Goal: Task Accomplishment & Management: Use online tool/utility

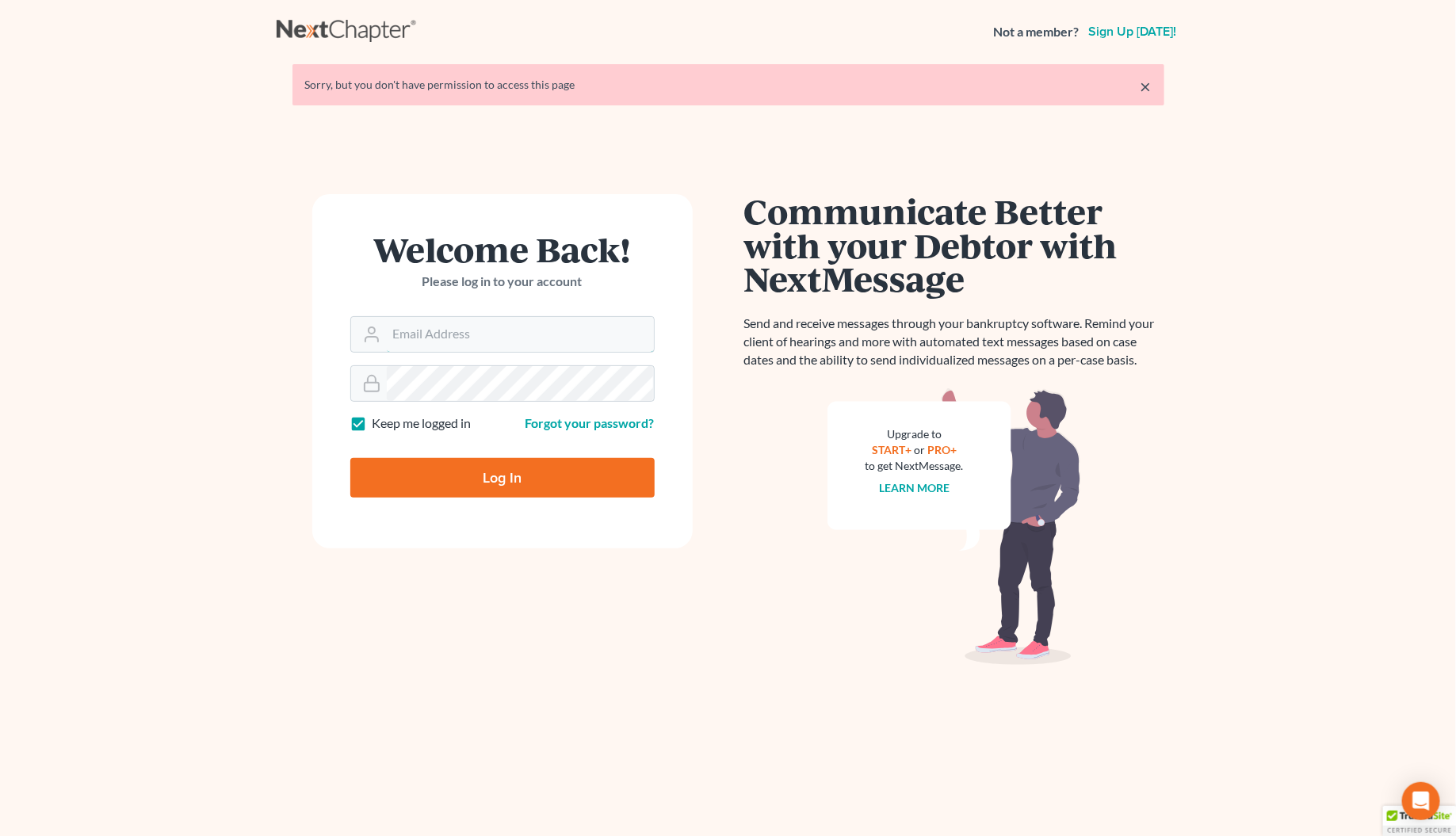
type input "[PERSON_NAME][EMAIL_ADDRESS][DOMAIN_NAME]"
click at [485, 457] on div "Log In" at bounding box center [502, 471] width 304 height 52
click at [488, 469] on input "Log In" at bounding box center [502, 477] width 304 height 39
type input "Thinking..."
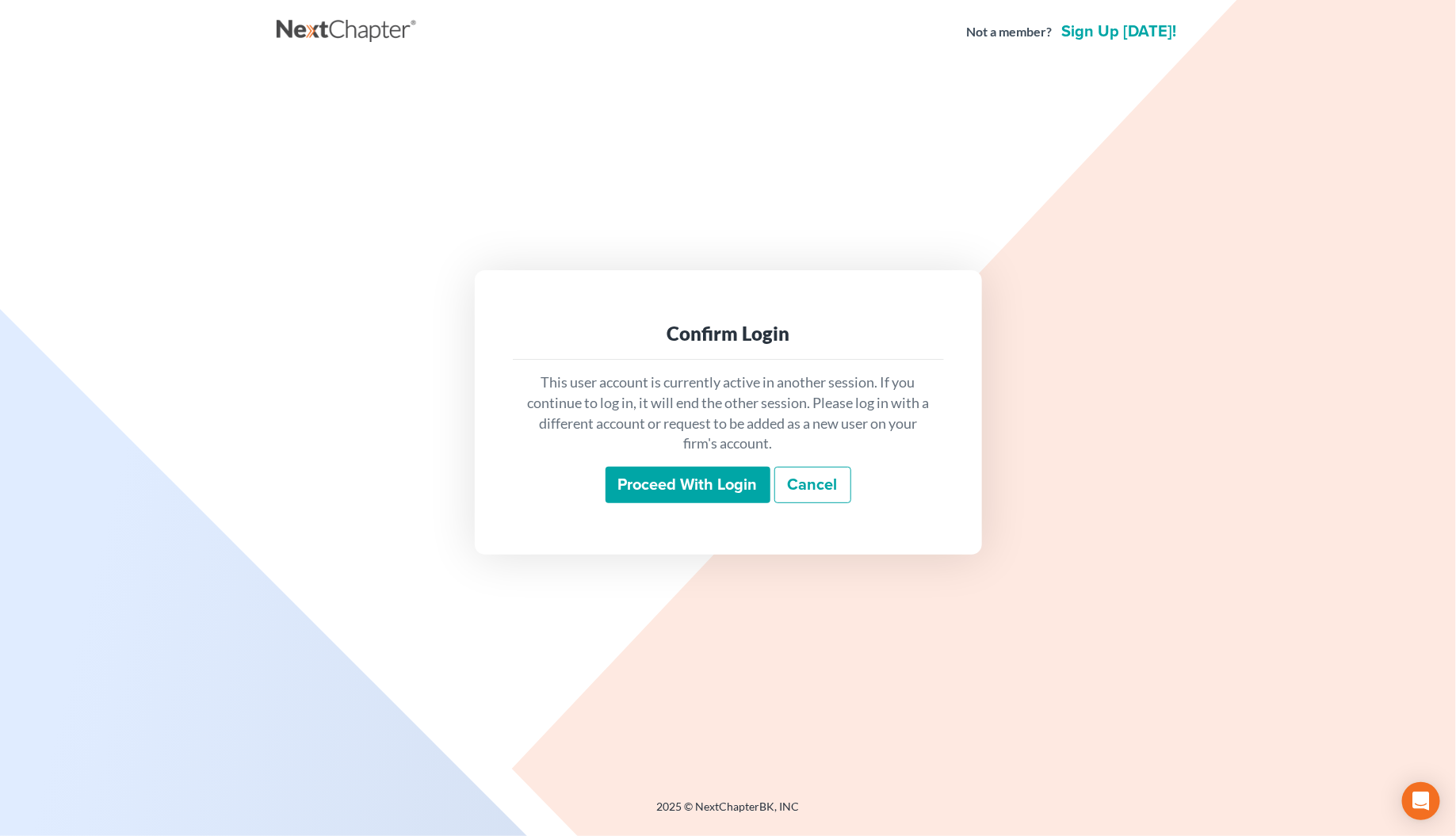
drag, startPoint x: 703, startPoint y: 473, endPoint x: 571, endPoint y: 478, distance: 132.1
click at [703, 474] on input "Proceed with login" at bounding box center [687, 485] width 165 height 37
